Goal: Task Accomplishment & Management: Manage account settings

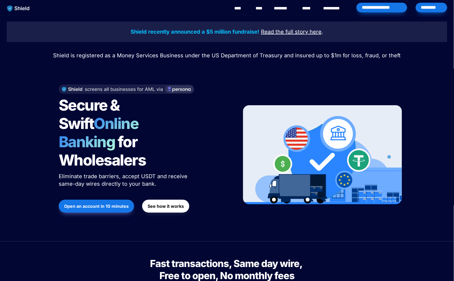
click at [428, 8] on div "*********" at bounding box center [432, 8] width 32 height 10
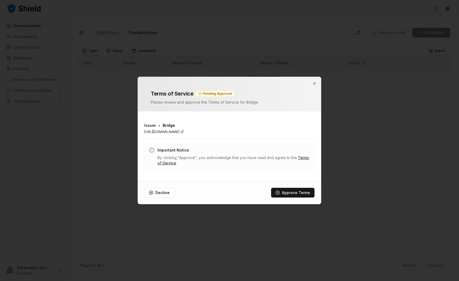
click at [175, 132] on link "[URL][DOMAIN_NAME]" at bounding box center [229, 132] width 170 height 4
click at [295, 191] on button "Approve Terms" at bounding box center [292, 193] width 43 height 10
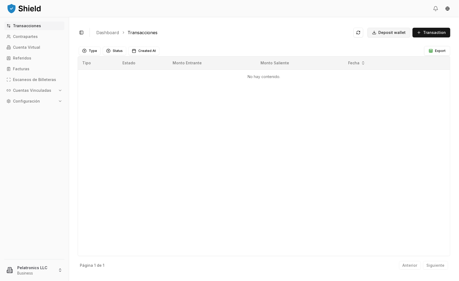
click at [404, 34] on span "Deposit wallet" at bounding box center [391, 32] width 27 height 5
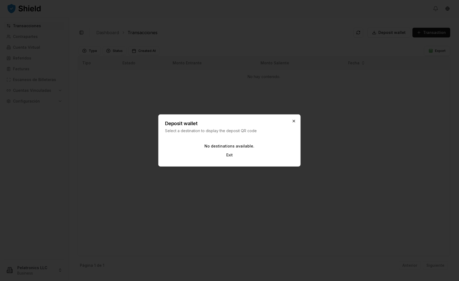
click at [293, 120] on icon "button" at bounding box center [294, 121] width 2 height 2
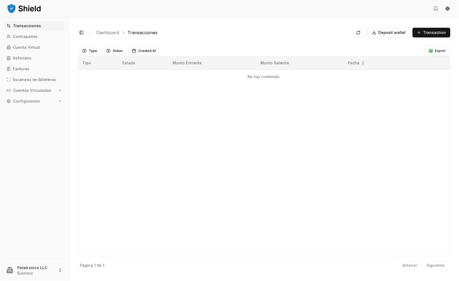
click at [62, 92] on button "Cuentas Vinculadas" at bounding box center [34, 90] width 60 height 9
click at [40, 111] on p "Cuentas Bancarias" at bounding box center [31, 110] width 36 height 4
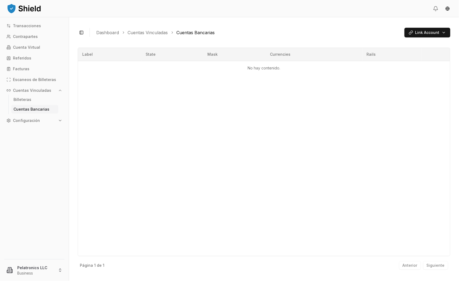
click at [40, 110] on p "Cuentas Bancarias" at bounding box center [31, 110] width 36 height 4
